Goal: Task Accomplishment & Management: Manage account settings

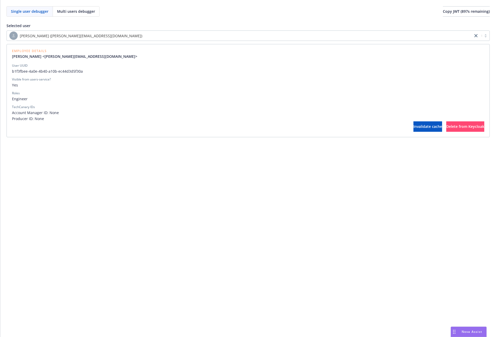
click at [290, 18] on div "Selected user Alvin Jianto (alvin.jianto@newfront.com) Employee Details Alvin J…" at bounding box center [248, 77] width 483 height 121
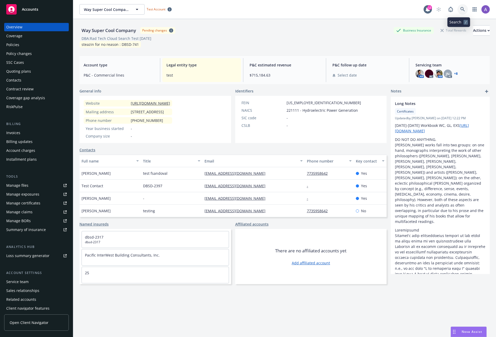
click at [458, 11] on link at bounding box center [463, 9] width 10 height 10
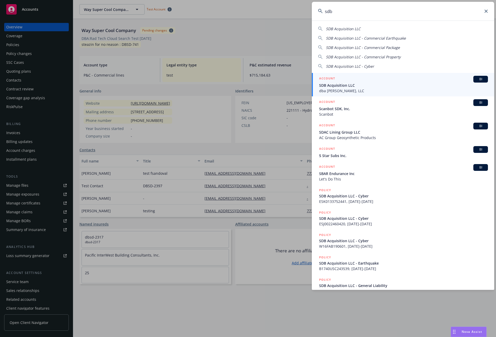
type input "sdb"
click at [355, 84] on span "SDB Acquisition LLC" at bounding box center [403, 85] width 169 height 5
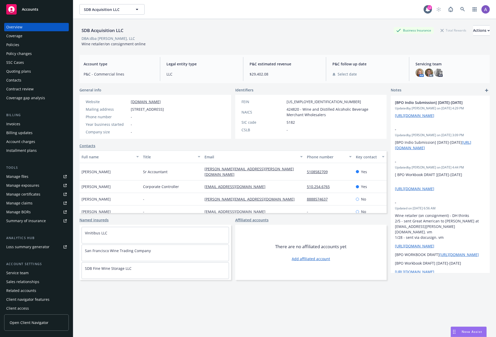
click at [18, 47] on div "Policies" at bounding box center [12, 45] width 13 height 8
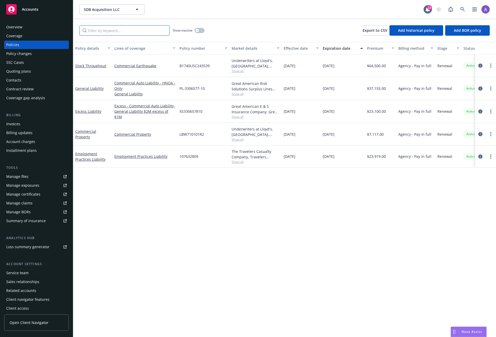
click at [119, 32] on input "Filter by keyword..." at bounding box center [124, 30] width 90 height 10
drag, startPoint x: 347, startPoint y: 113, endPoint x: 280, endPoint y: 111, distance: 67.5
click at [281, 111] on div "Excess Liability Excess - Commercial Auto Liability, General Liability $2M exce…" at bounding box center [324, 111] width 503 height 23
click at [91, 89] on link "General Liability" at bounding box center [89, 88] width 28 height 5
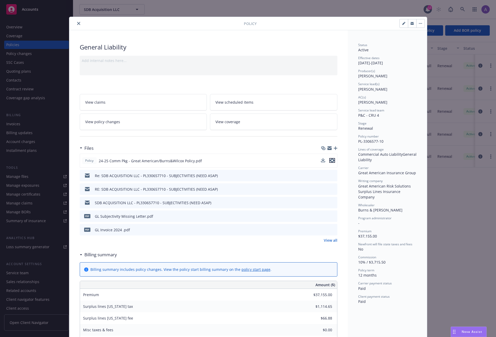
click at [330, 161] on icon "preview file" at bounding box center [332, 161] width 5 height 4
click at [38, 69] on div "Policy General Liability Add internal notes here... View claims View scheduled …" at bounding box center [248, 168] width 496 height 337
click at [29, 146] on div "Policy General Liability Add internal notes here... View claims View scheduled …" at bounding box center [248, 168] width 496 height 337
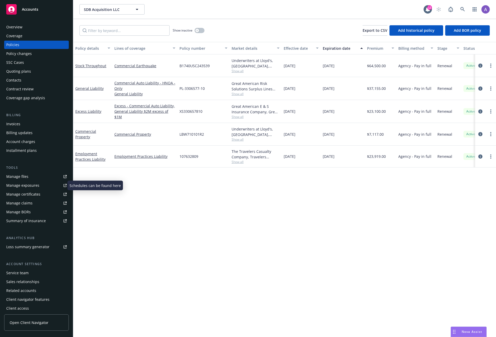
click at [35, 186] on div "Manage exposures" at bounding box center [22, 185] width 33 height 8
click at [20, 69] on div "Quoting plans" at bounding box center [18, 71] width 25 height 8
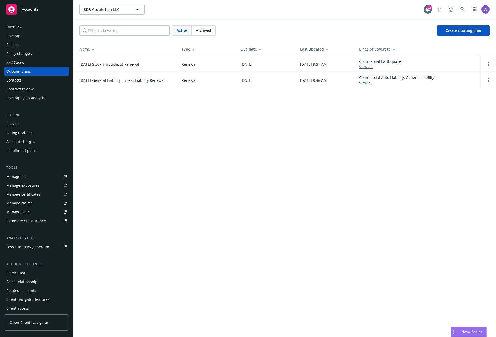
click at [127, 77] on td "[DATE] General Liability, Excess Liability Renewal" at bounding box center [125, 80] width 104 height 16
click at [127, 83] on td "[DATE] General Liability, Excess Liability Renewal" at bounding box center [125, 80] width 104 height 16
click at [127, 82] on link "[DATE] General Liability, Excess Liability Renewal" at bounding box center [121, 80] width 85 height 5
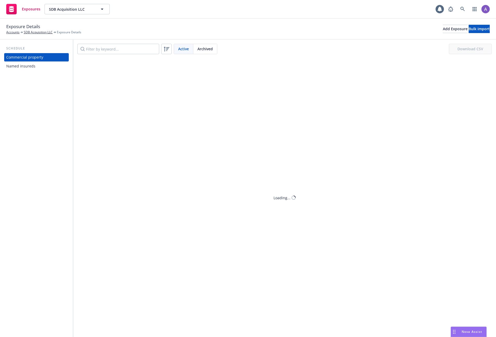
click at [39, 65] on div "Named insureds" at bounding box center [36, 66] width 60 height 8
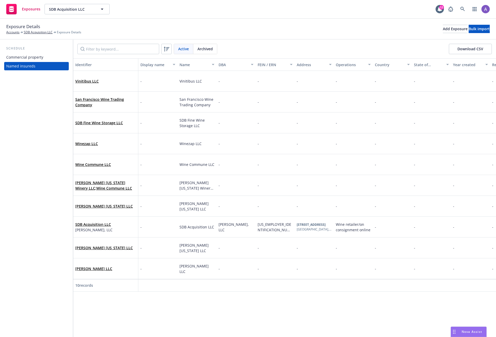
click at [29, 55] on div "Commercial property" at bounding box center [24, 57] width 37 height 8
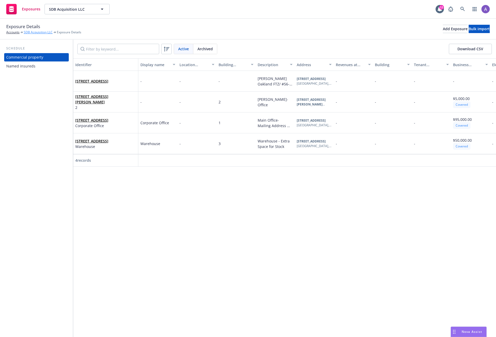
click at [41, 30] on link "SDB Acquisition LLC" at bounding box center [38, 32] width 29 height 5
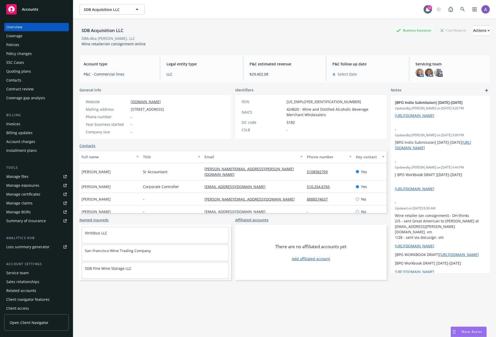
click at [14, 47] on div "Policies" at bounding box center [12, 45] width 13 height 8
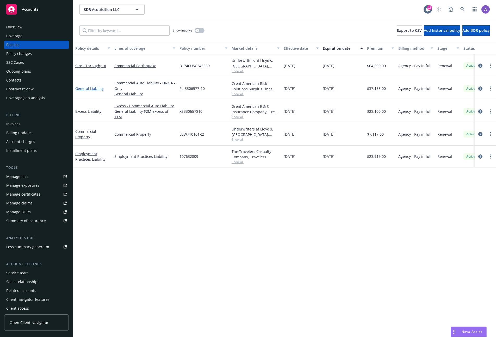
click at [90, 88] on link "General Liability" at bounding box center [89, 88] width 28 height 5
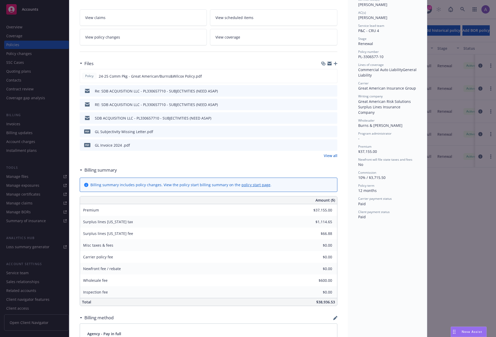
scroll to position [423, 0]
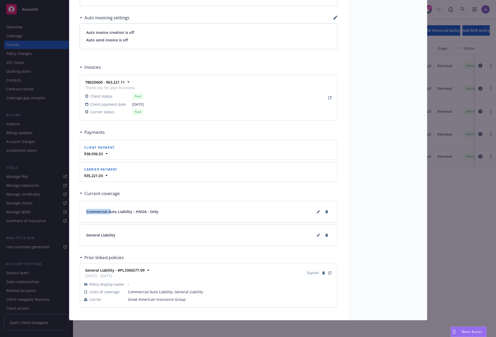
drag, startPoint x: 76, startPoint y: 205, endPoint x: 116, endPoint y: 214, distance: 42.0
click at [134, 212] on span "Commercial Auto Liability - HNOA - Only" at bounding box center [122, 211] width 72 height 5
click at [317, 212] on icon at bounding box center [318, 212] width 3 height 3
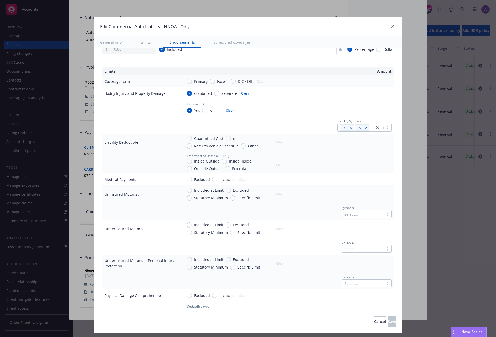
scroll to position [117, 0]
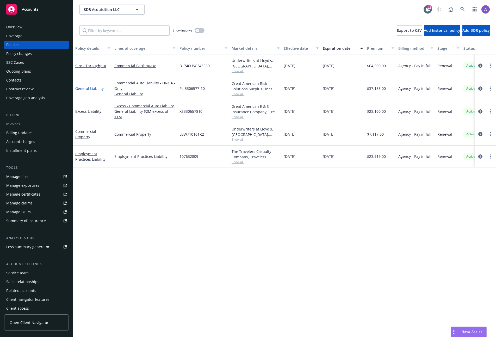
click at [87, 89] on link "General Liability" at bounding box center [89, 88] width 28 height 5
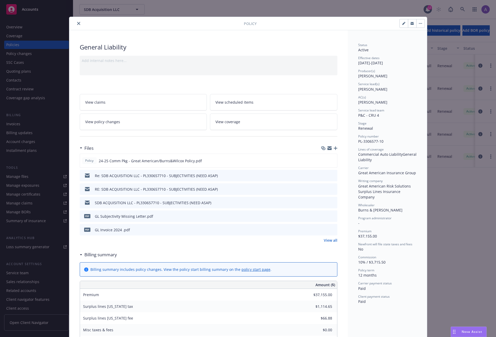
scroll to position [16, 0]
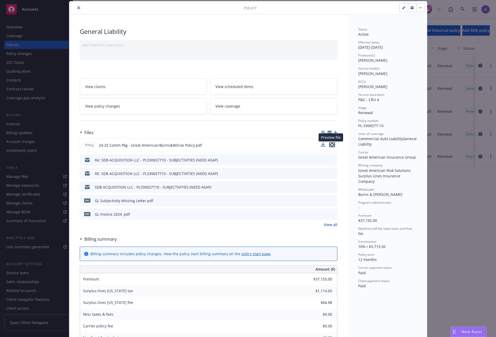
click at [330, 144] on icon "preview file" at bounding box center [332, 145] width 5 height 4
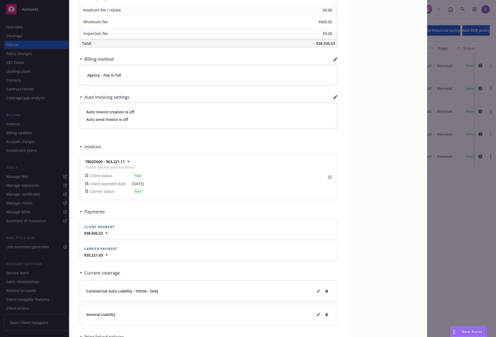
scroll to position [423, 0]
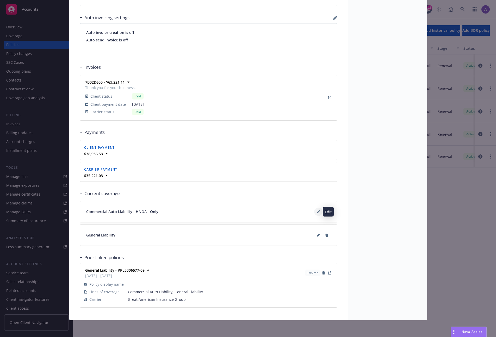
click at [317, 212] on icon at bounding box center [318, 212] width 3 height 3
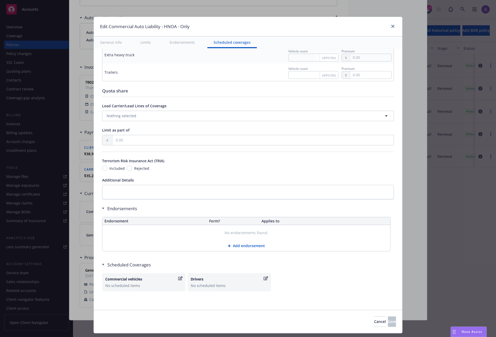
scroll to position [639, 0]
click at [264, 279] on icon "button" at bounding box center [266, 279] width 4 height 4
click at [374, 323] on button "Cancel" at bounding box center [380, 322] width 12 height 10
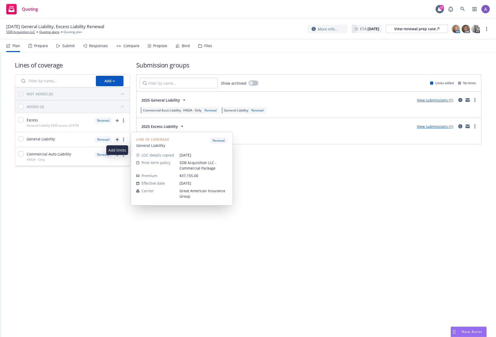
click at [116, 140] on icon "add" at bounding box center [117, 139] width 3 height 3
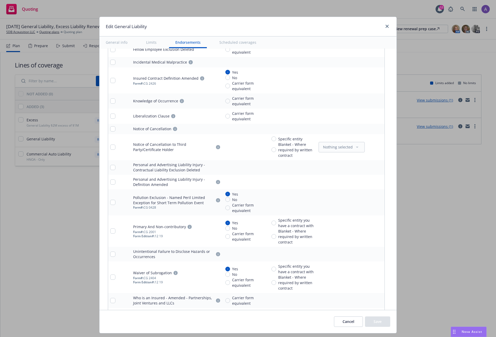
scroll to position [991, 0]
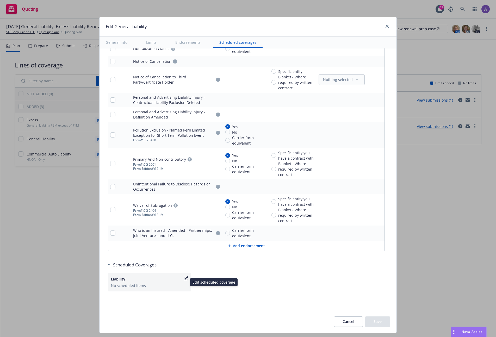
click at [184, 279] on icon "button" at bounding box center [186, 278] width 4 height 4
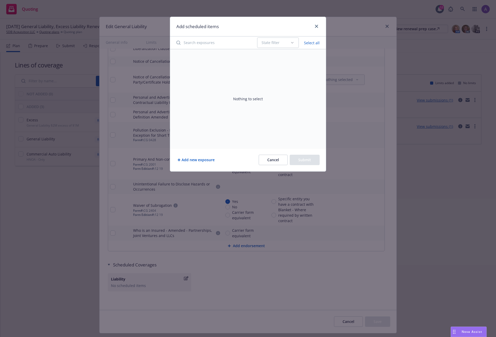
click at [272, 161] on button "Cancel" at bounding box center [273, 160] width 29 height 10
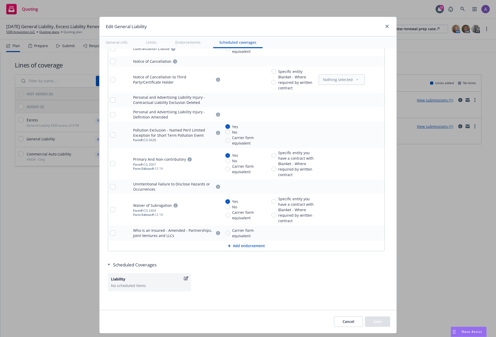
click at [344, 319] on button "Cancel" at bounding box center [348, 322] width 29 height 10
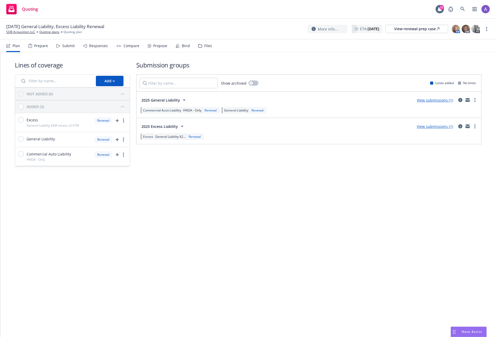
click at [283, 249] on div "Lines of coverage Add NOT ADDED (0) ADDED (3) Excess General Liability $2M exce…" at bounding box center [248, 194] width 496 height 285
